Goal: Information Seeking & Learning: Learn about a topic

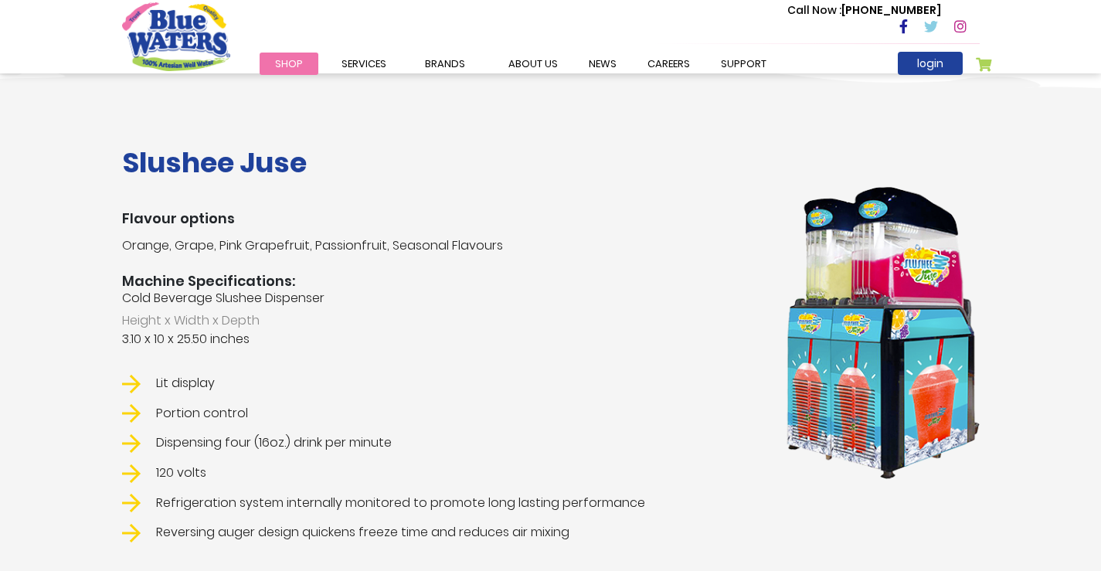
scroll to position [1545, 0]
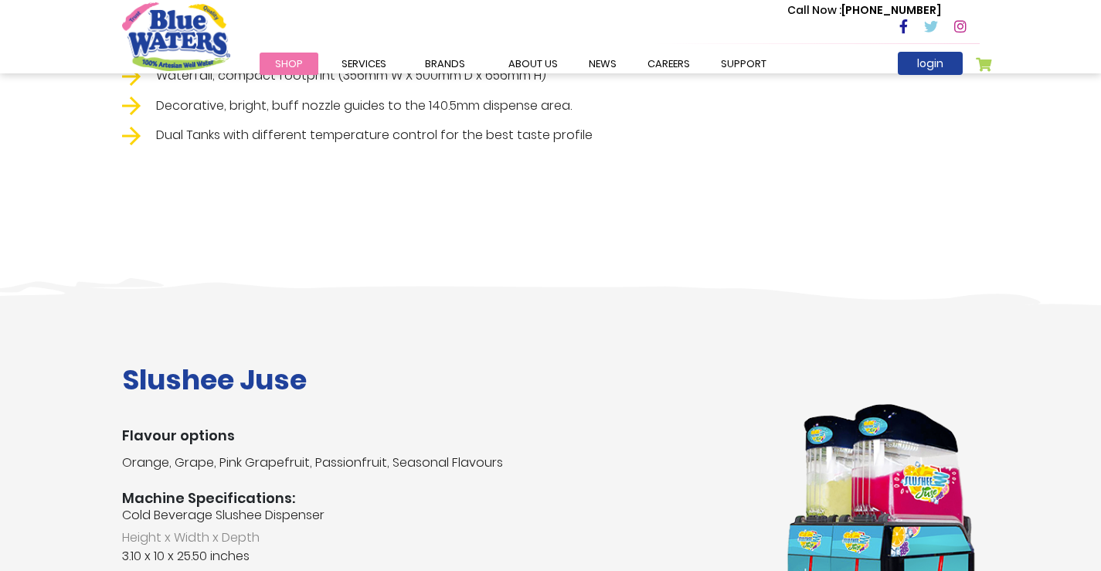
click at [263, 374] on h1 "Slushee Juse" at bounding box center [440, 379] width 637 height 33
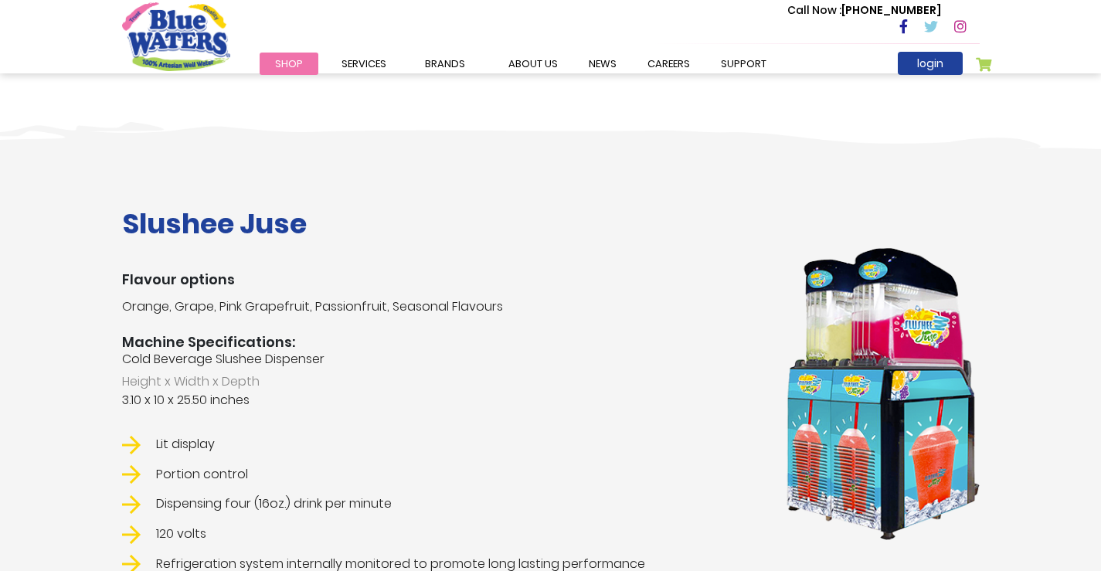
scroll to position [1700, 0]
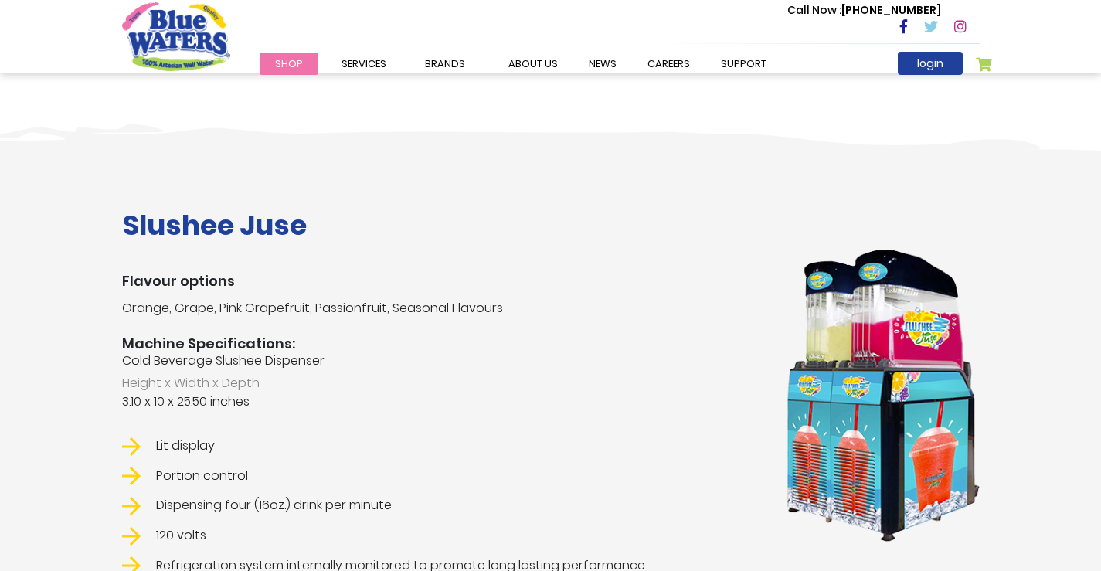
click at [126, 226] on h1 "Slushee Juse" at bounding box center [440, 225] width 637 height 33
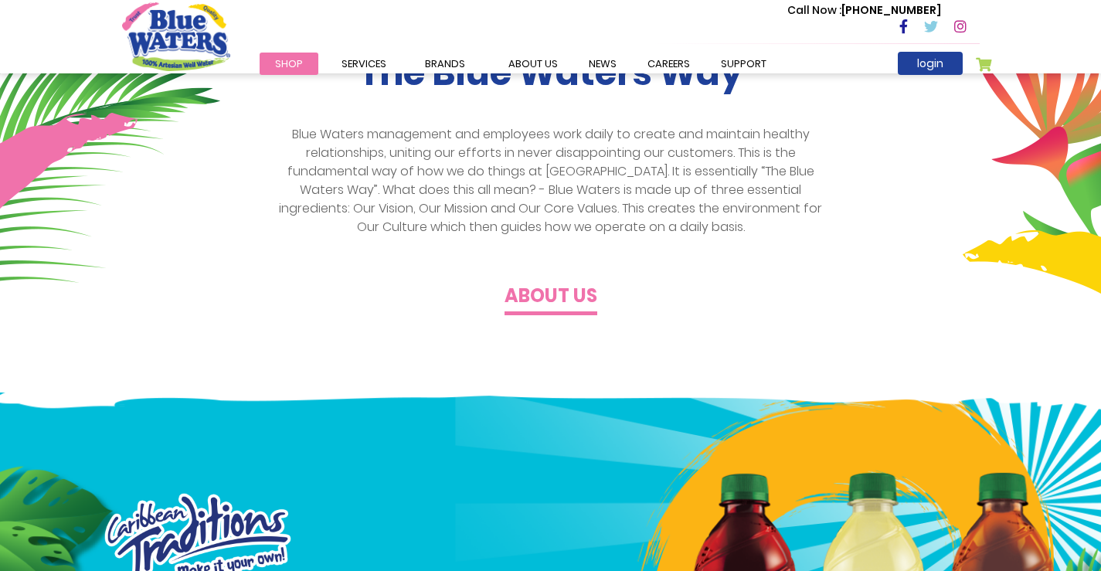
scroll to position [541, 0]
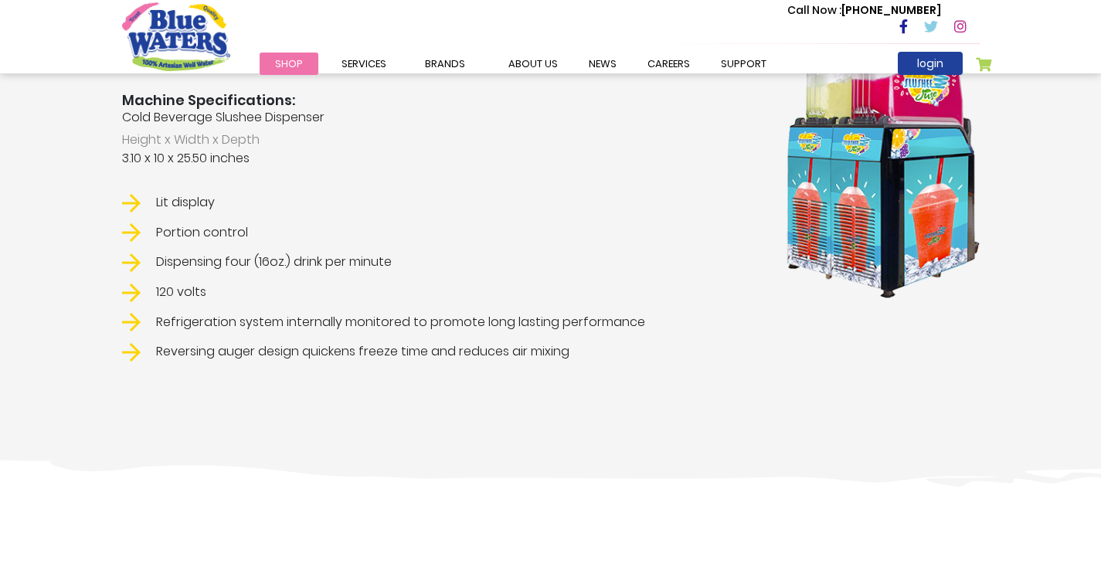
scroll to position [1931, 0]
